Goal: Information Seeking & Learning: Learn about a topic

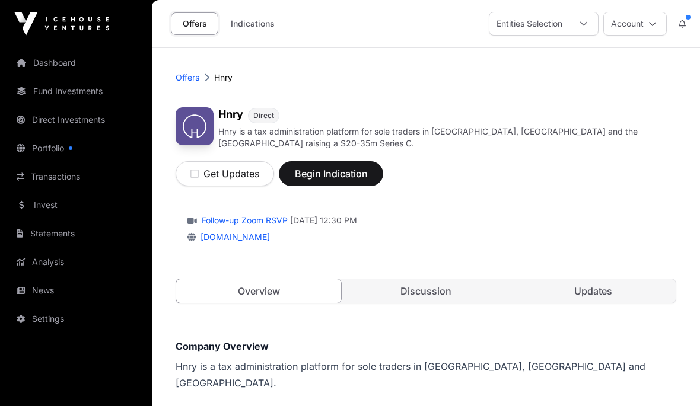
click at [193, 173] on icon "button" at bounding box center [194, 173] width 8 height 9
click at [58, 121] on link "Direct Investments" at bounding box center [75, 120] width 133 height 26
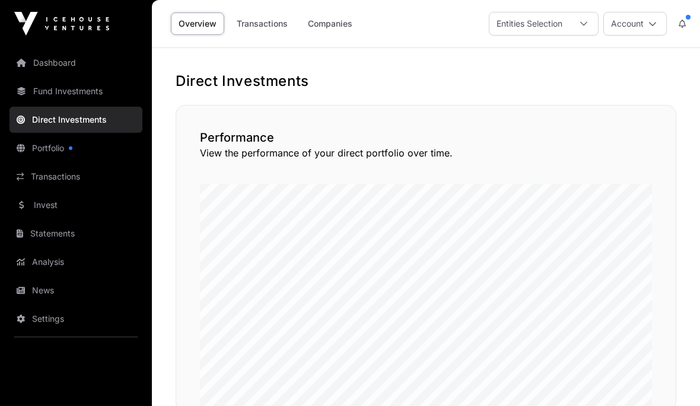
click at [45, 153] on link "Portfolio" at bounding box center [75, 148] width 133 height 26
click at [52, 151] on link "Portfolio" at bounding box center [75, 148] width 133 height 26
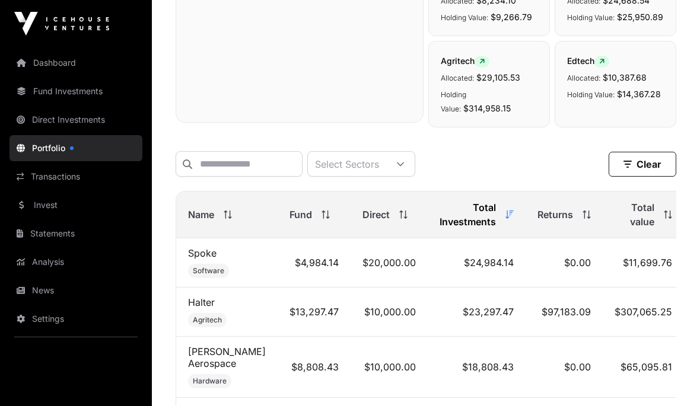
scroll to position [399, 0]
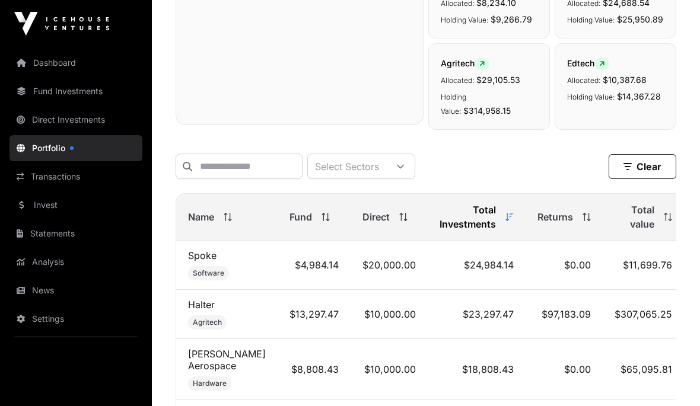
click at [201, 210] on span "Name" at bounding box center [201, 217] width 26 height 14
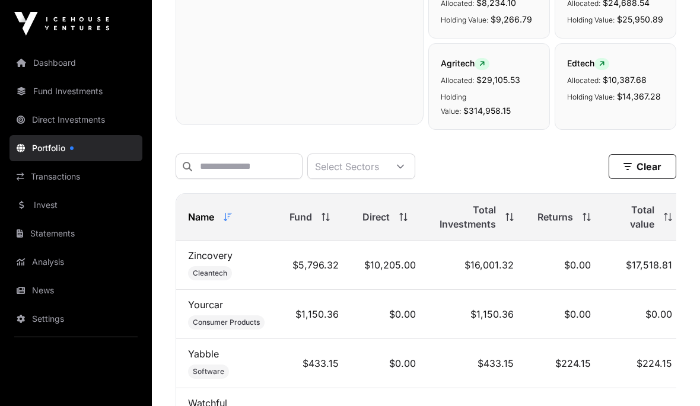
click at [198, 210] on span "Name" at bounding box center [201, 217] width 26 height 14
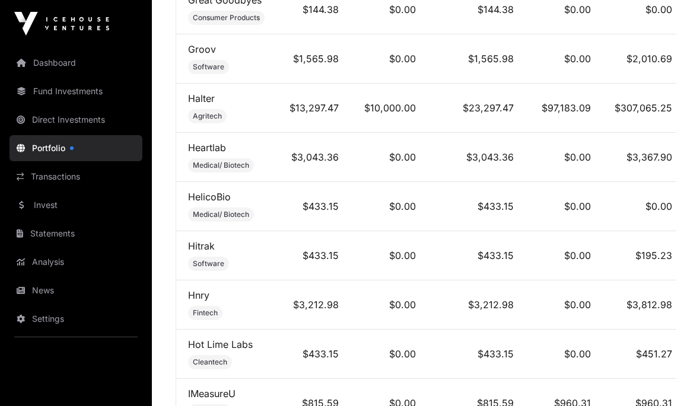
scroll to position [0, 0]
click at [57, 19] on img at bounding box center [61, 24] width 95 height 24
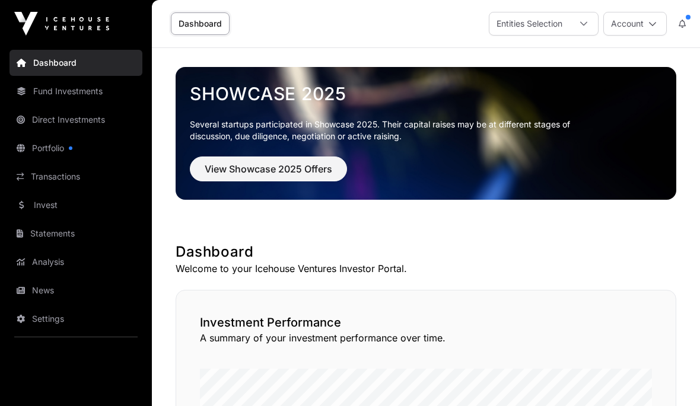
click at [46, 325] on link "Settings" at bounding box center [75, 319] width 133 height 26
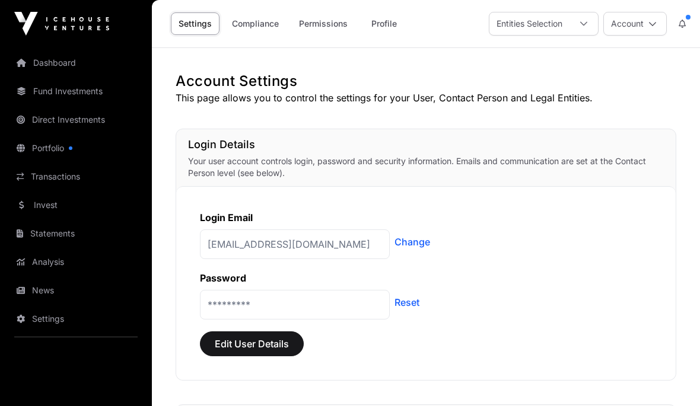
click at [653, 30] on button "Account" at bounding box center [634, 24] width 63 height 24
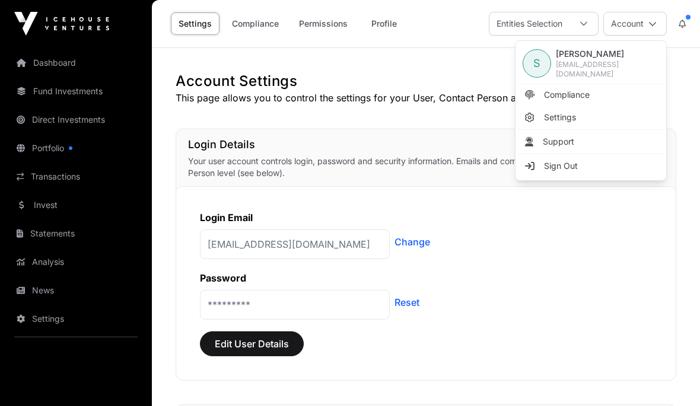
click at [572, 169] on span "Sign Out" at bounding box center [561, 166] width 34 height 12
